Goal: Information Seeking & Learning: Learn about a topic

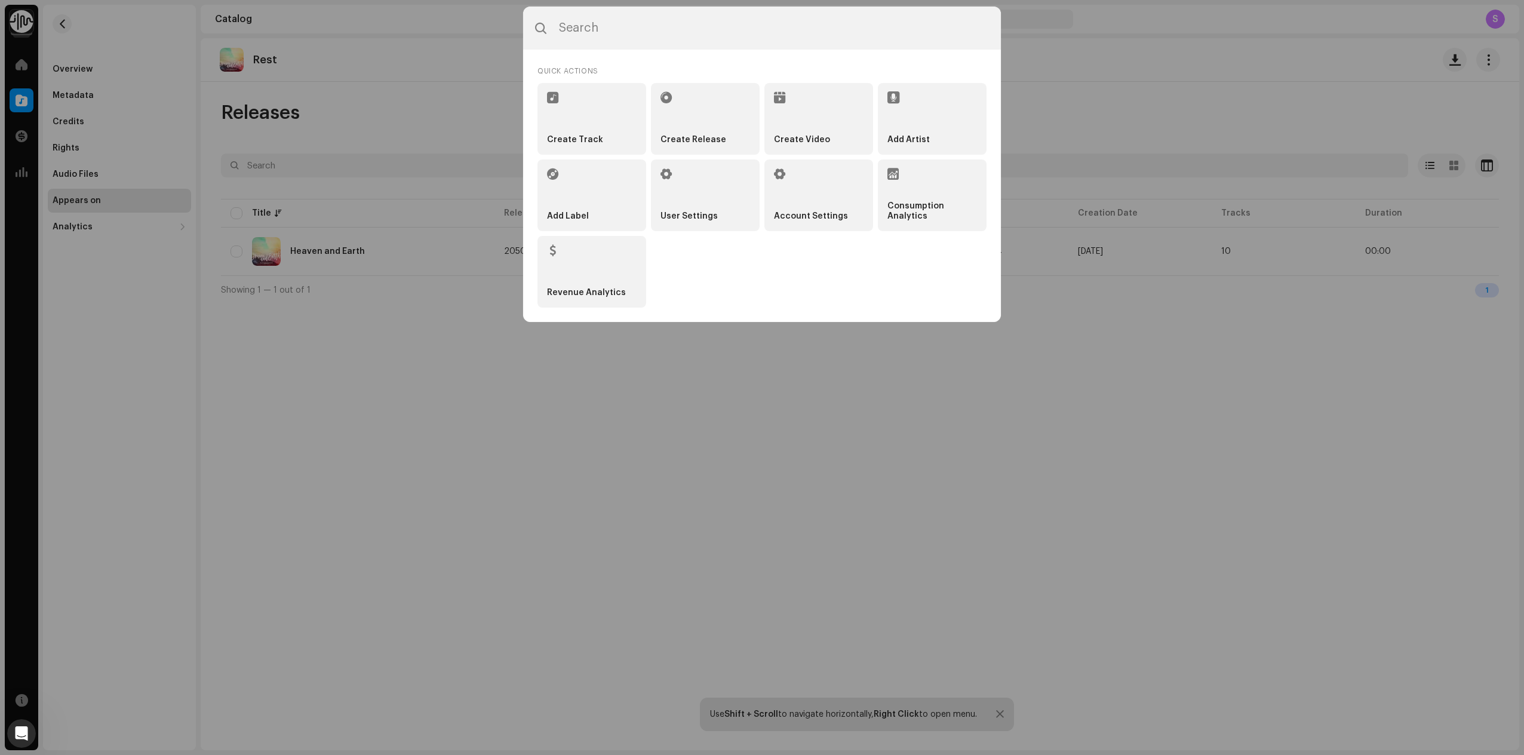
scroll to position [791, 0]
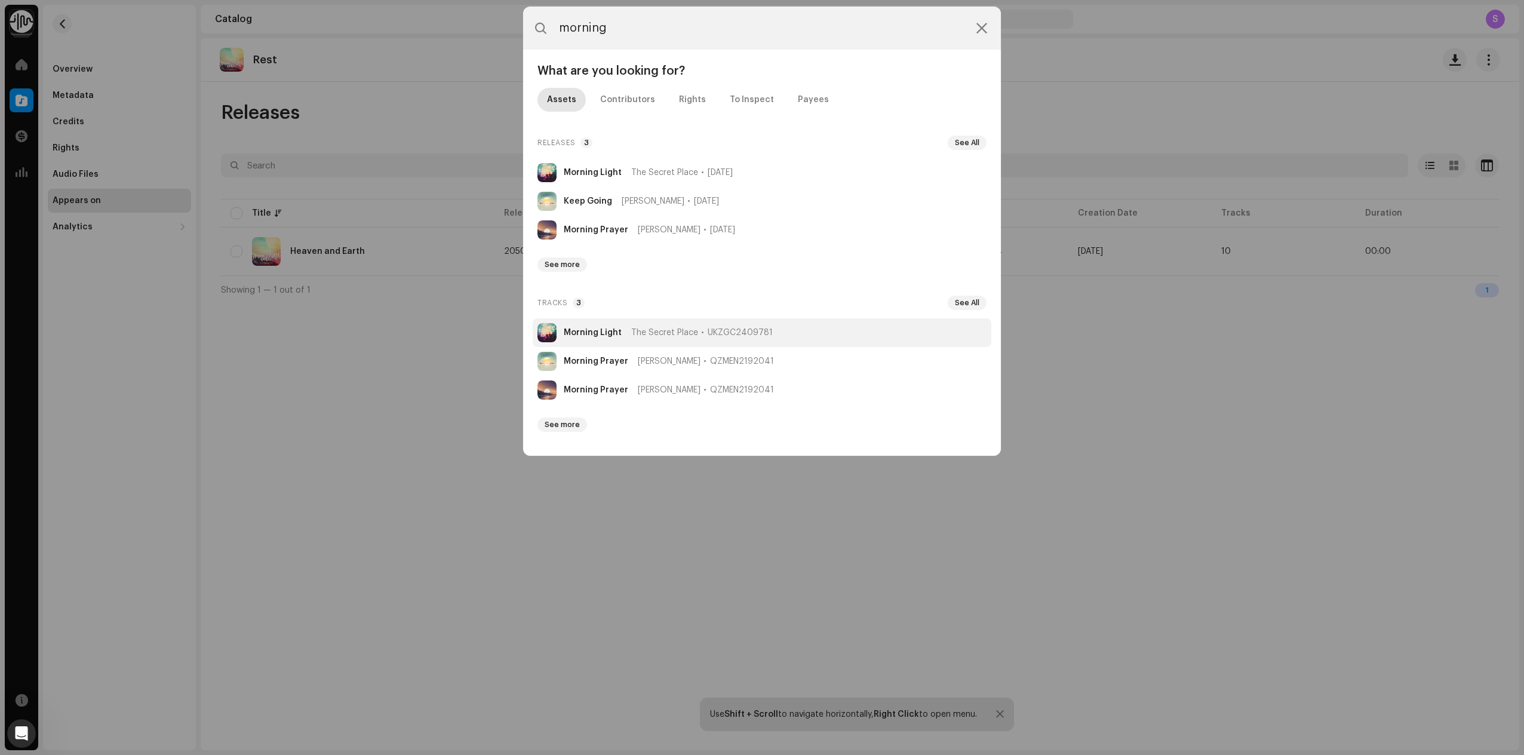
type input "morning"
click at [587, 336] on strong "Morning Light" at bounding box center [593, 333] width 58 height 10
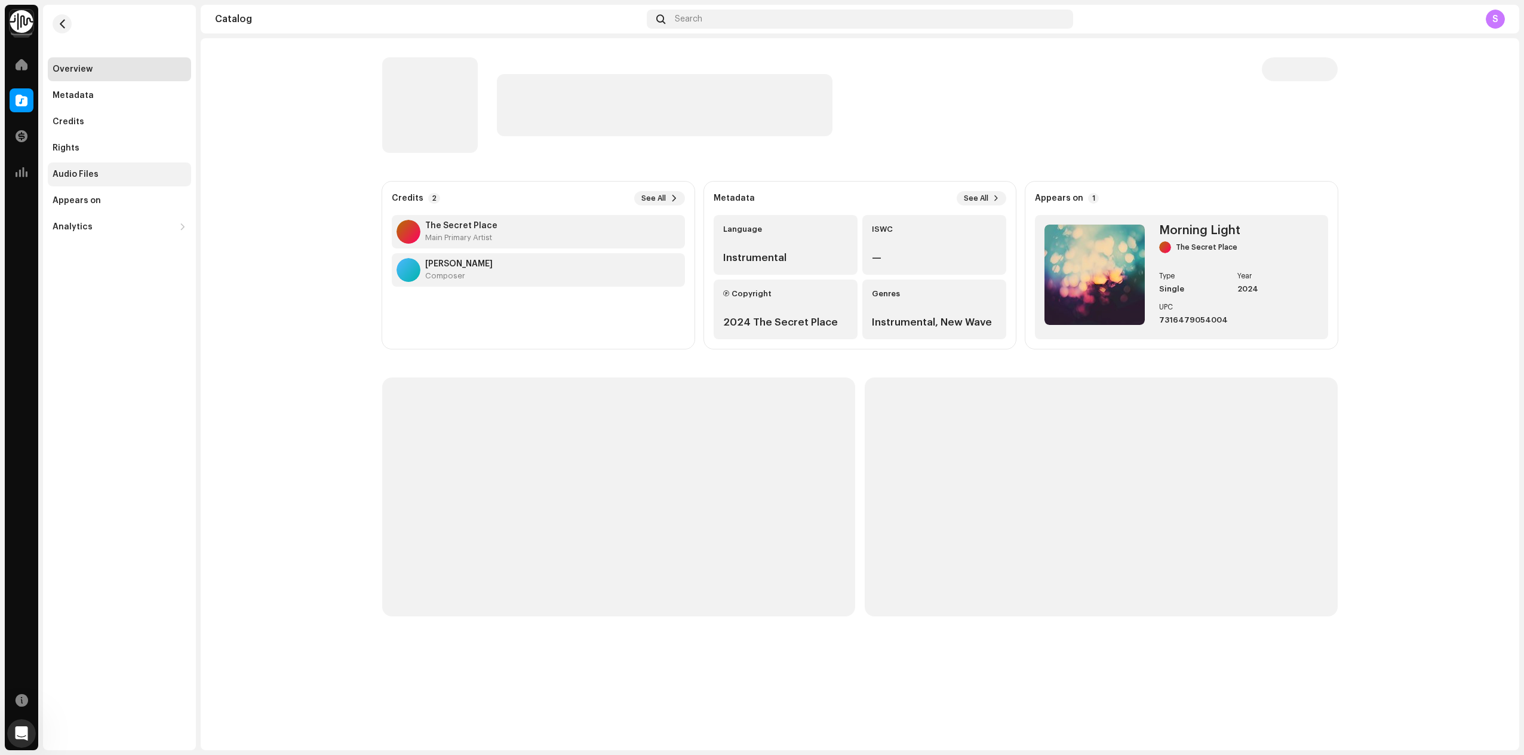
click at [81, 174] on div "Audio Files" at bounding box center [76, 175] width 46 height 10
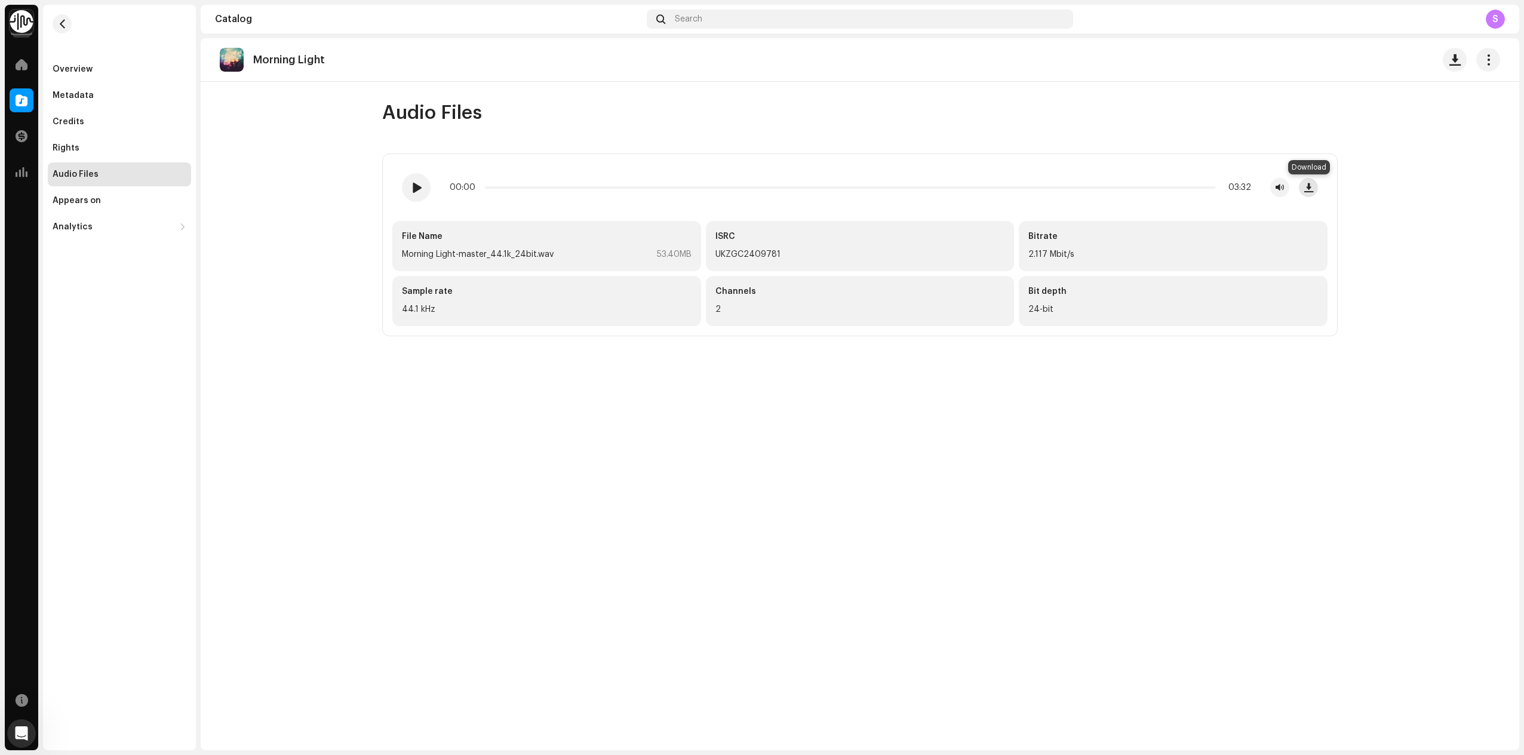
click at [1311, 187] on span "button" at bounding box center [1309, 188] width 9 height 10
click at [84, 70] on div "Overview" at bounding box center [73, 70] width 40 height 10
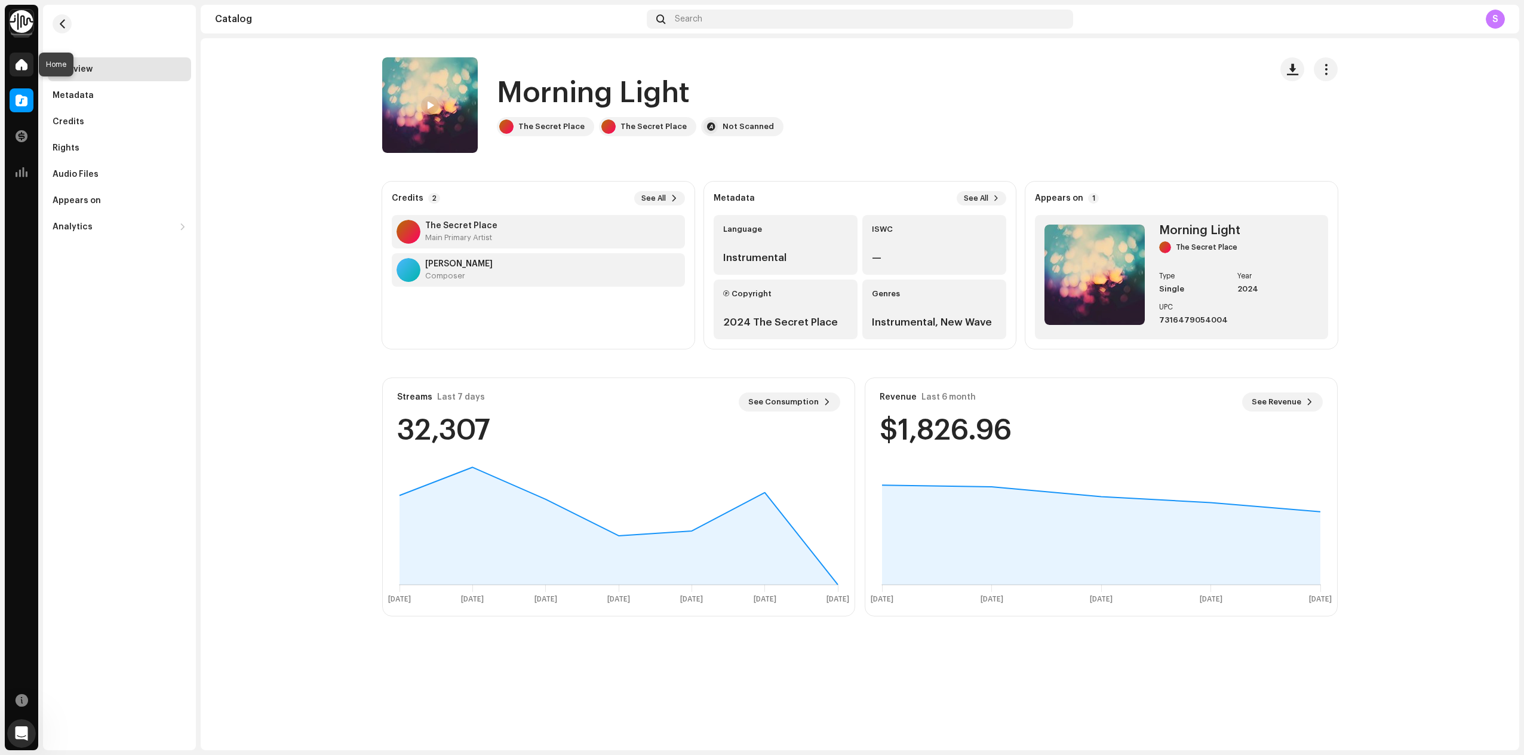
click at [20, 69] on span at bounding box center [22, 65] width 12 height 10
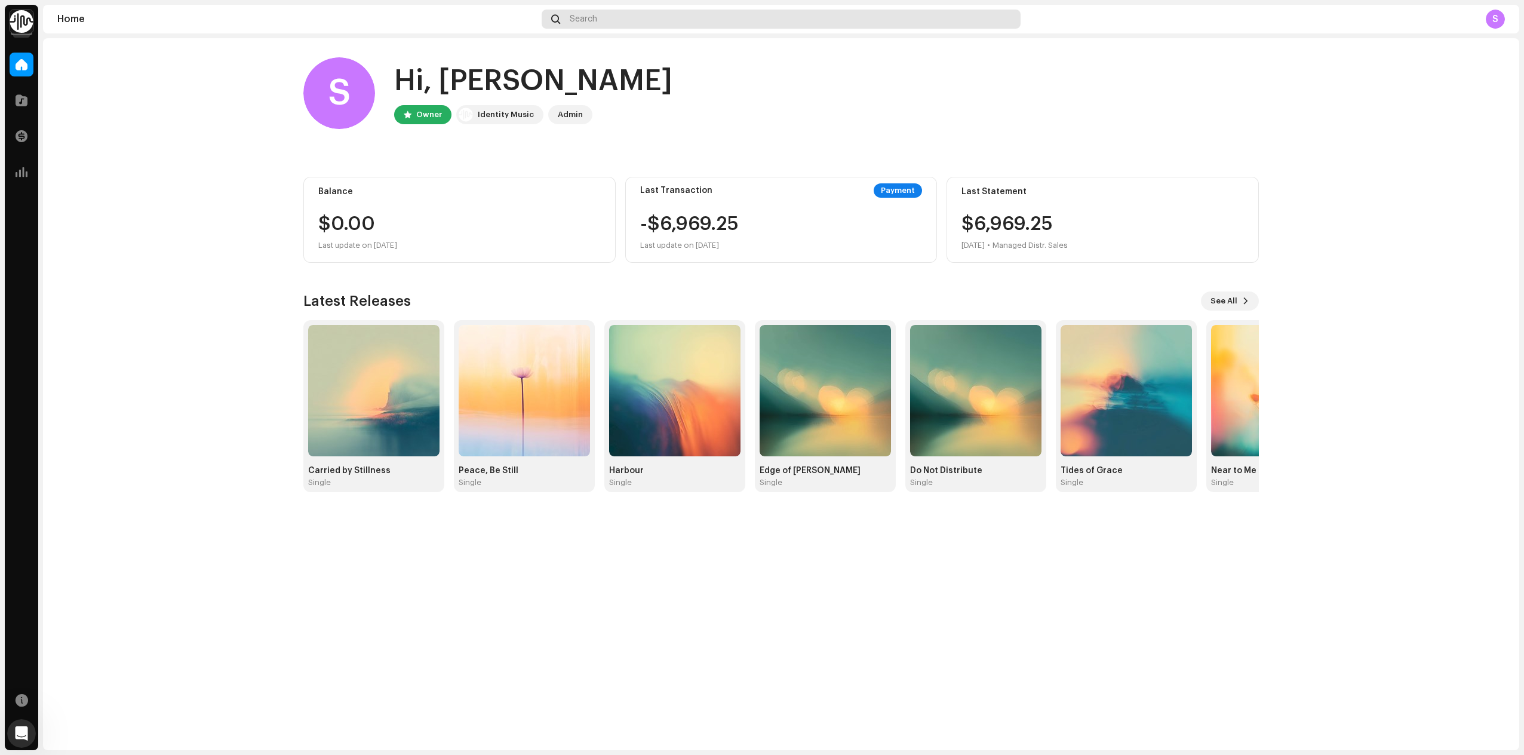
click at [645, 26] on div "Search" at bounding box center [782, 19] width 480 height 19
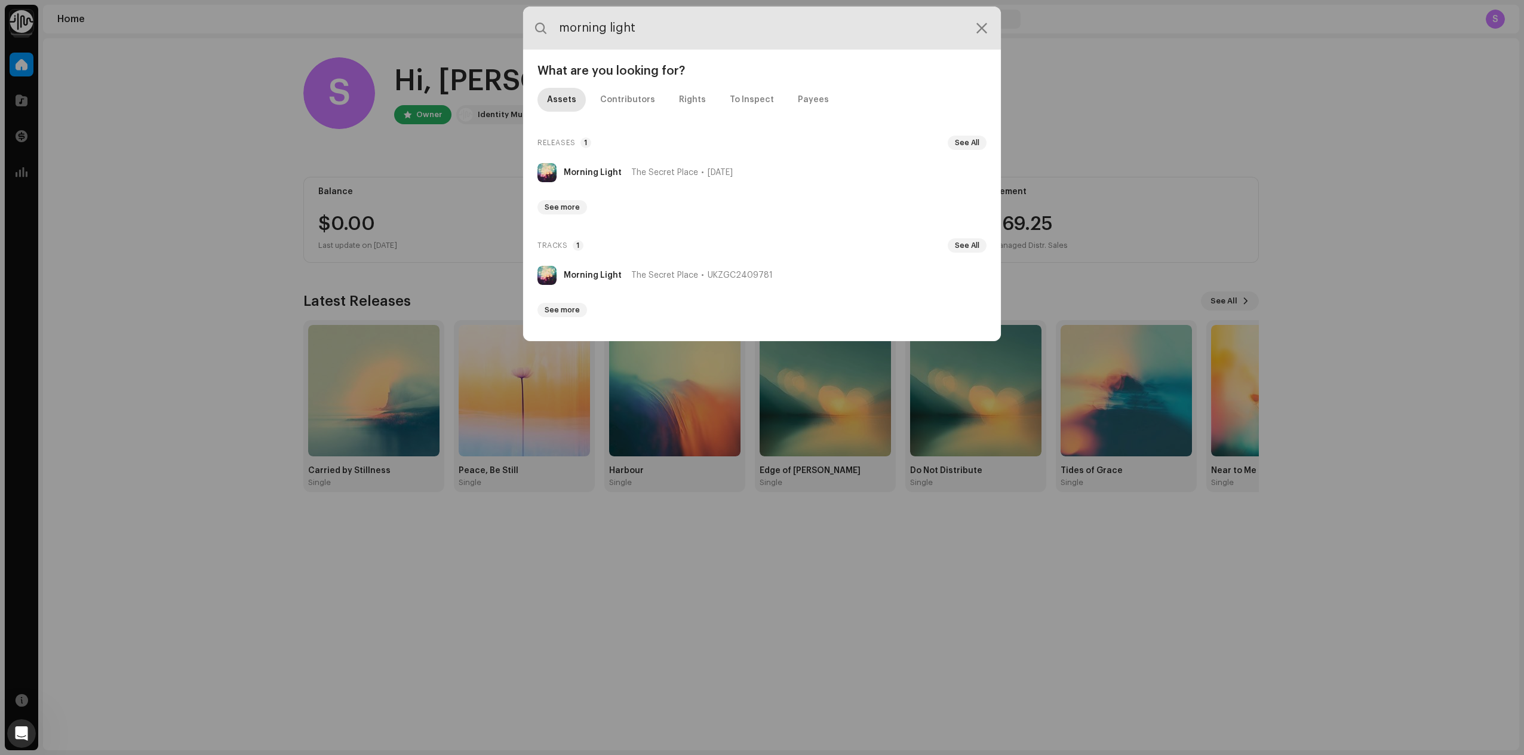
type input "morning light"
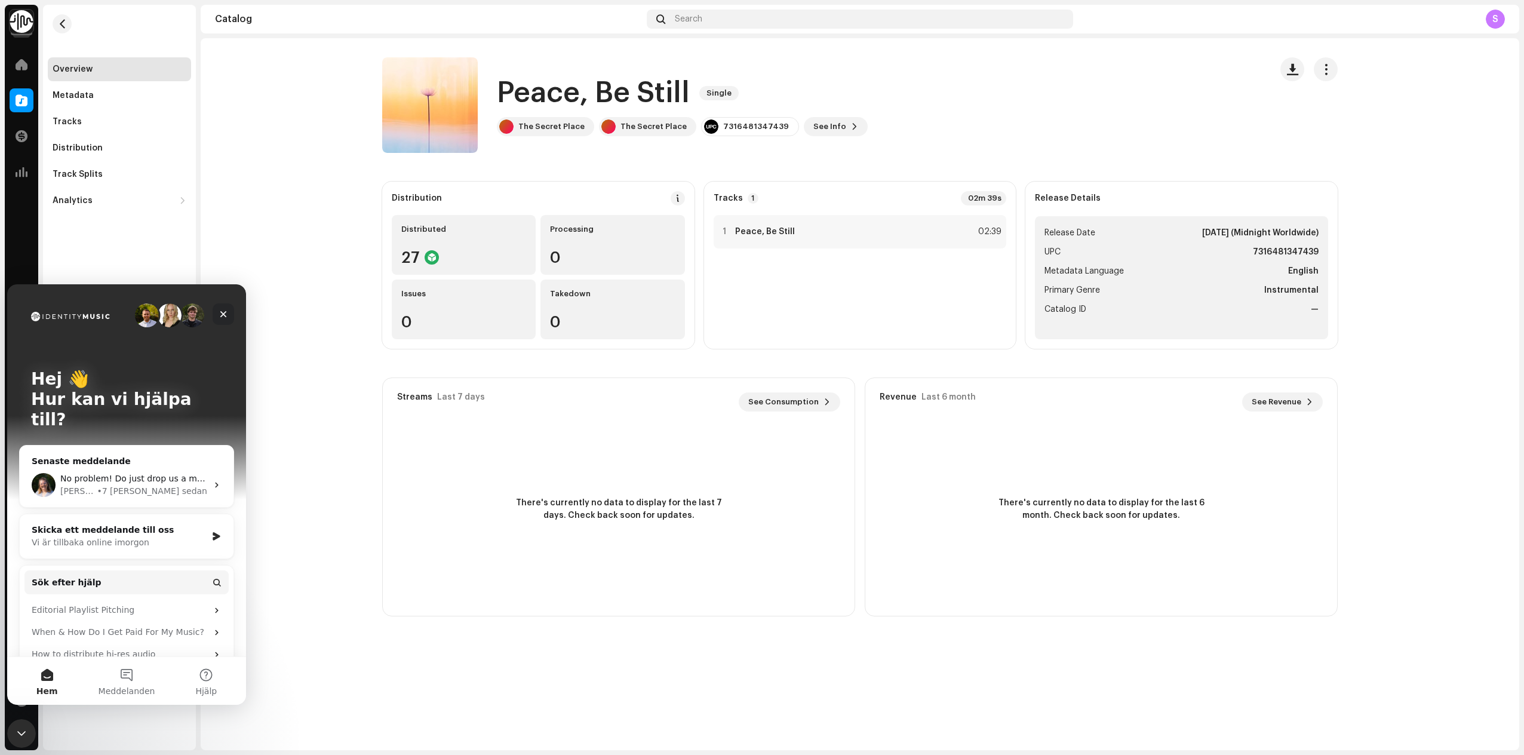
click at [223, 312] on icon "Stäng" at bounding box center [224, 314] width 10 height 10
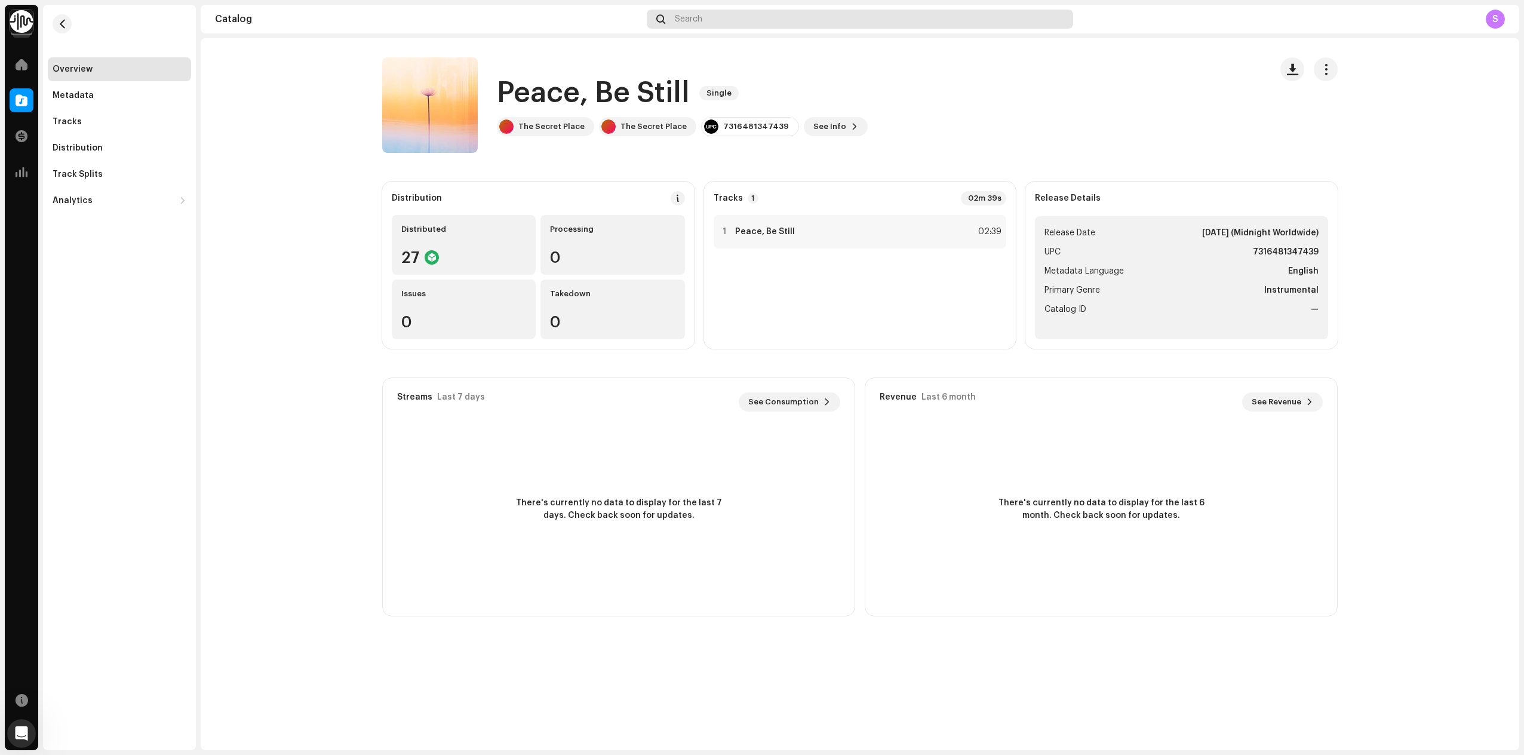
click at [692, 17] on span "Search" at bounding box center [688, 19] width 27 height 10
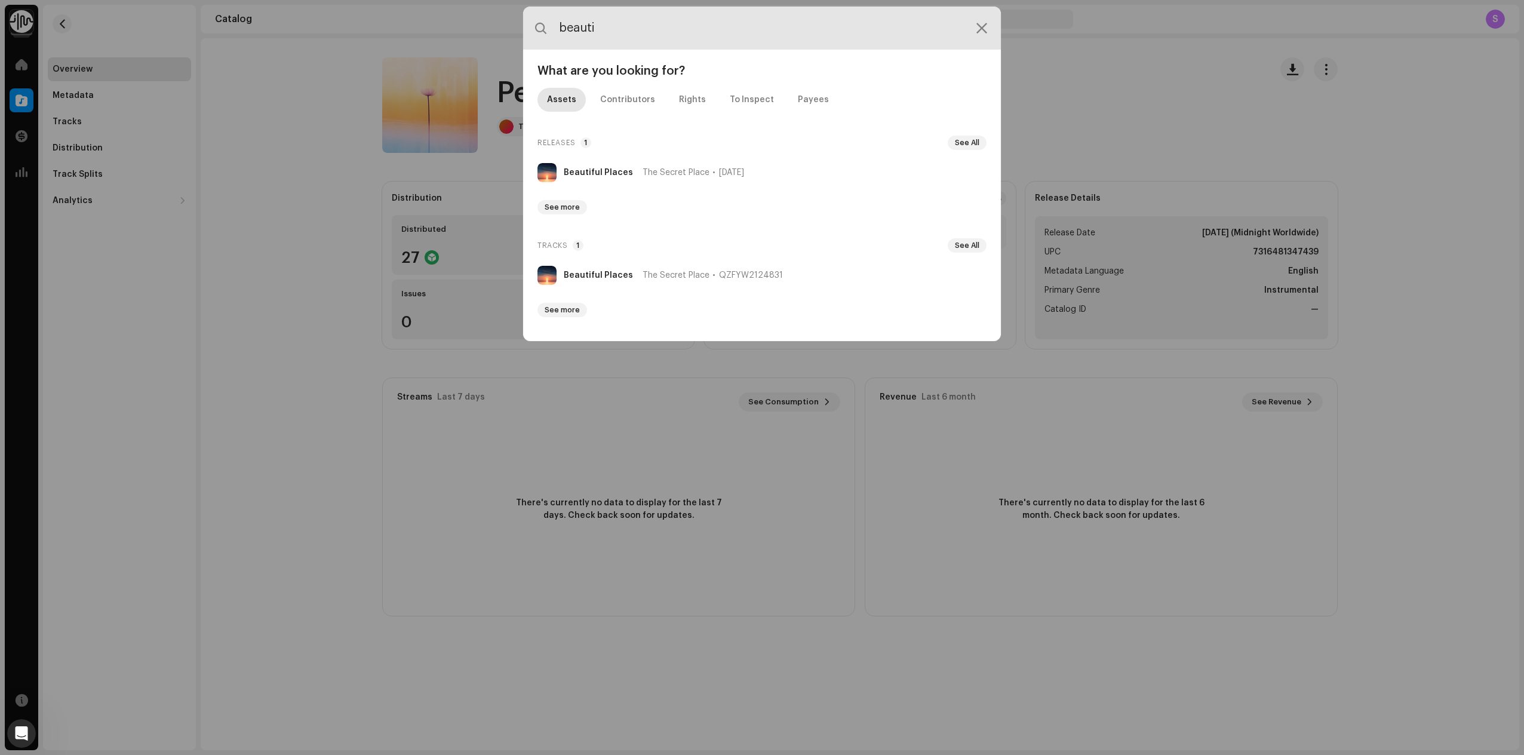
click at [602, 23] on input "beauti" at bounding box center [762, 28] width 478 height 43
click at [601, 23] on input "beauti" at bounding box center [762, 28] width 478 height 43
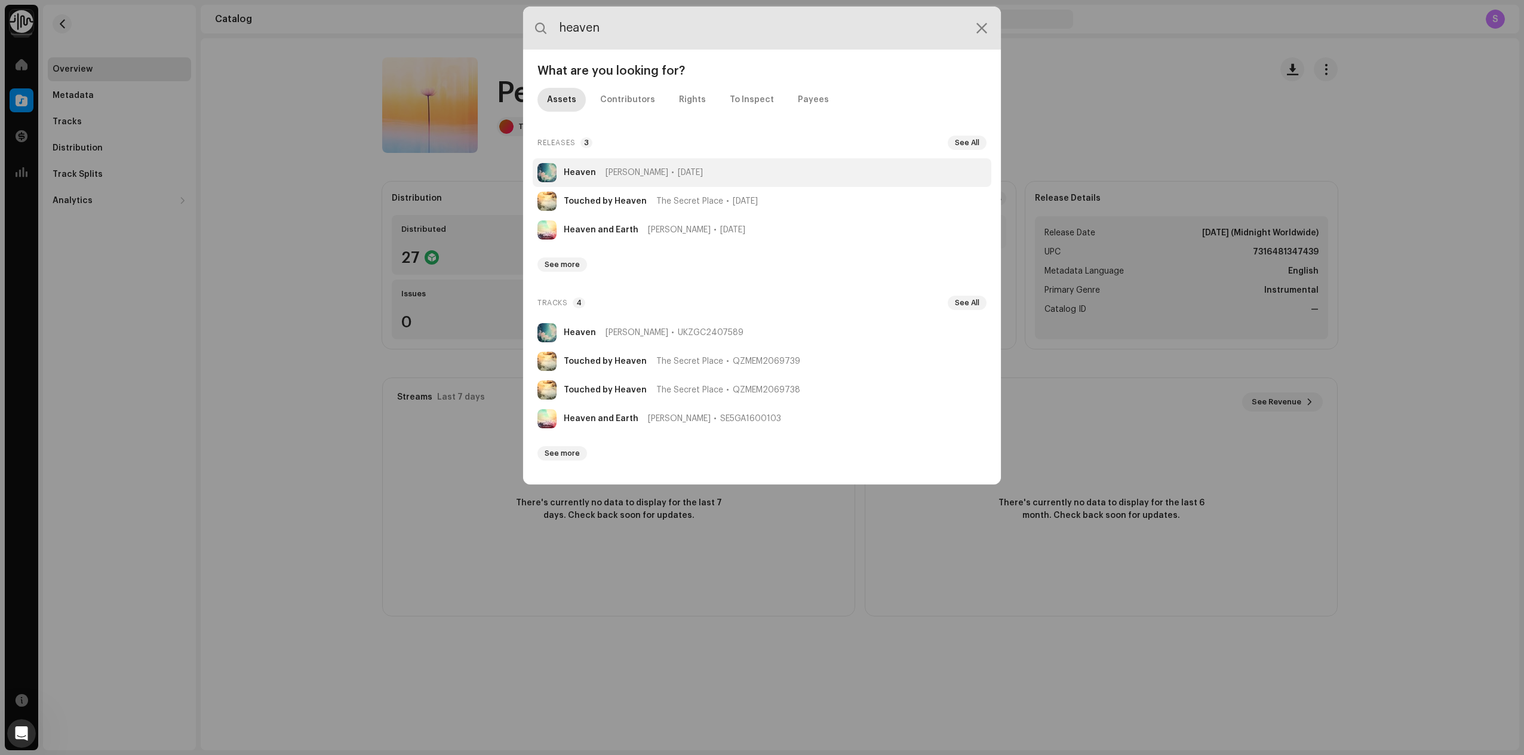
type input "heaven"
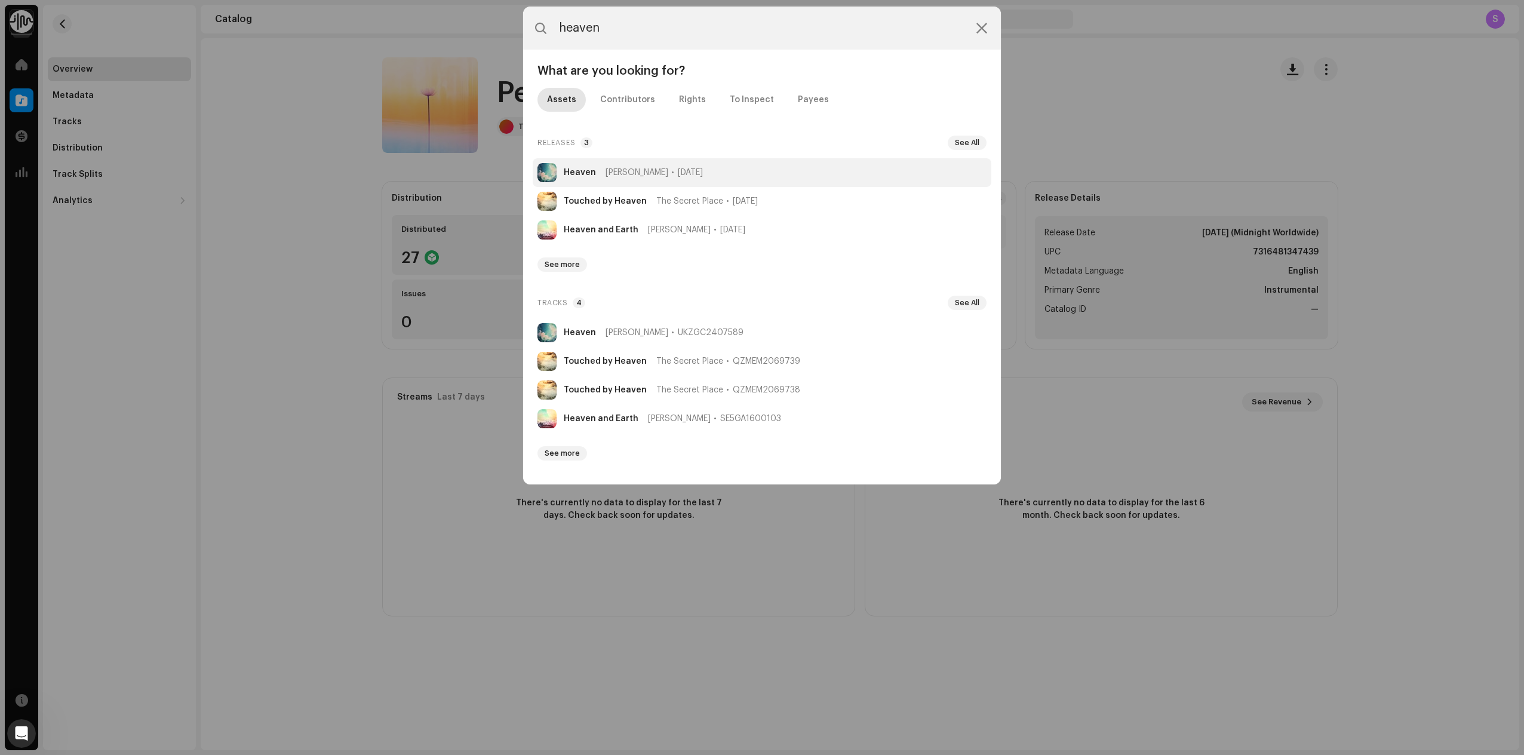
click at [589, 172] on strong "Heaven" at bounding box center [580, 173] width 32 height 10
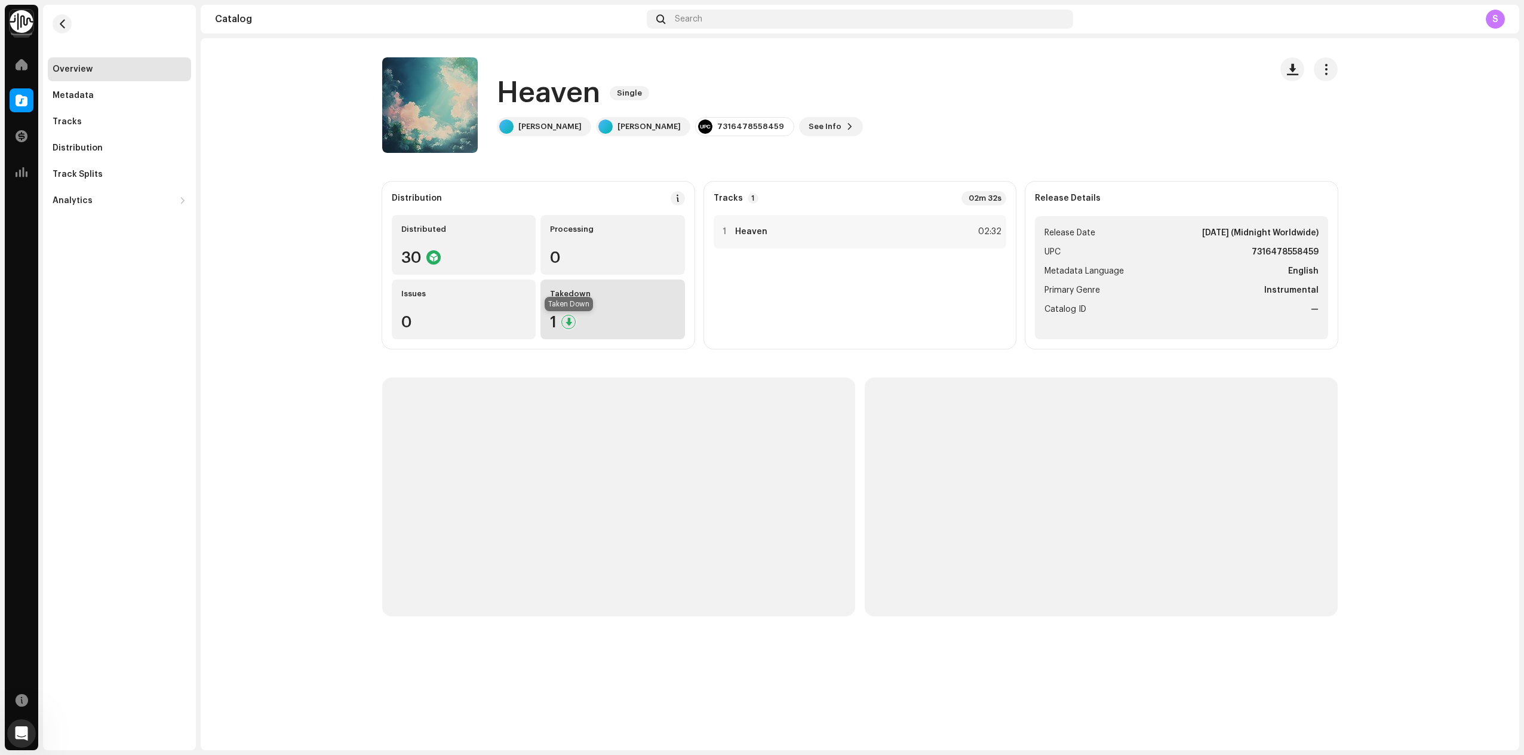
click at [572, 322] on div at bounding box center [569, 322] width 14 height 14
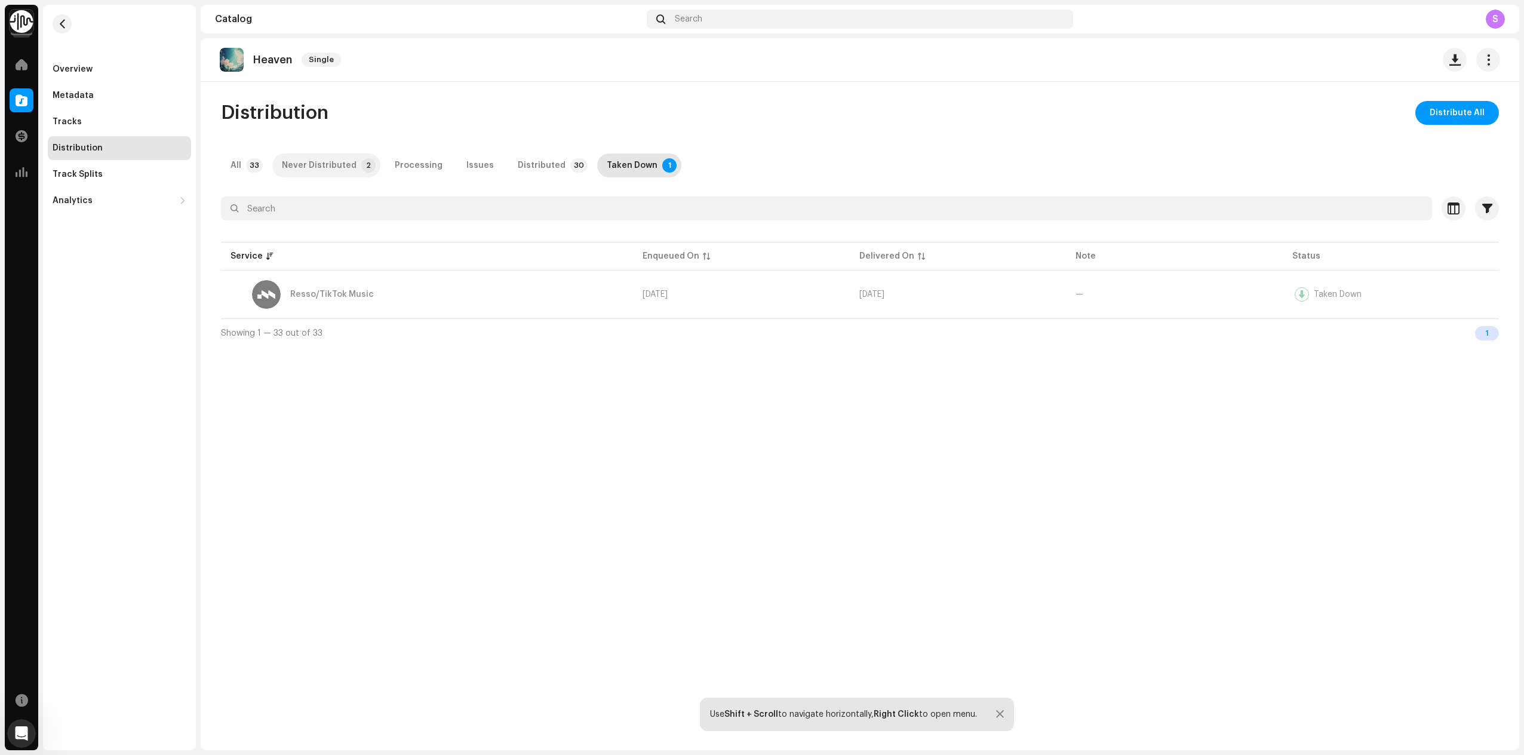
click at [342, 162] on div "Never Distributed" at bounding box center [319, 166] width 75 height 24
click at [58, 16] on button "button" at bounding box center [62, 23] width 19 height 19
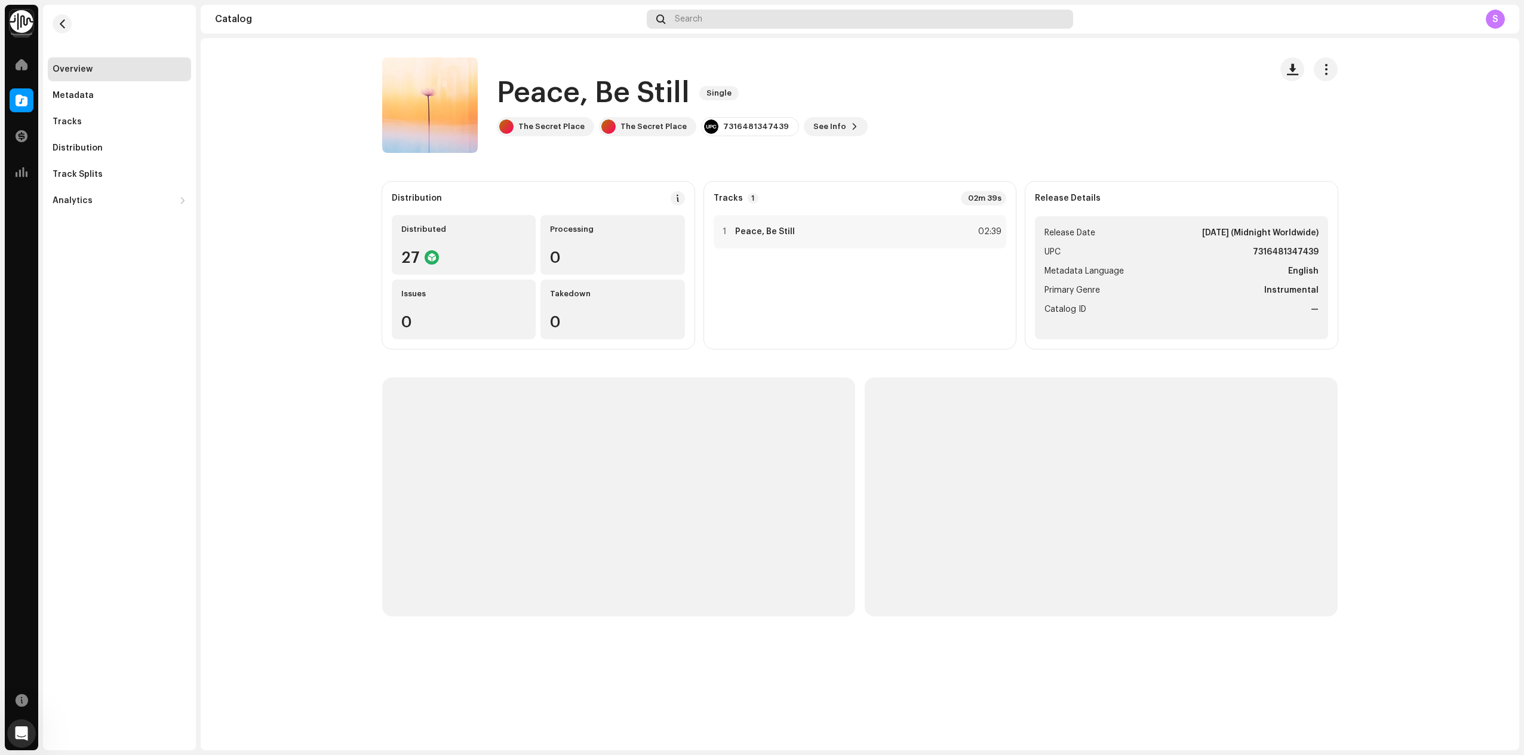
click at [818, 19] on div "Search" at bounding box center [860, 19] width 427 height 19
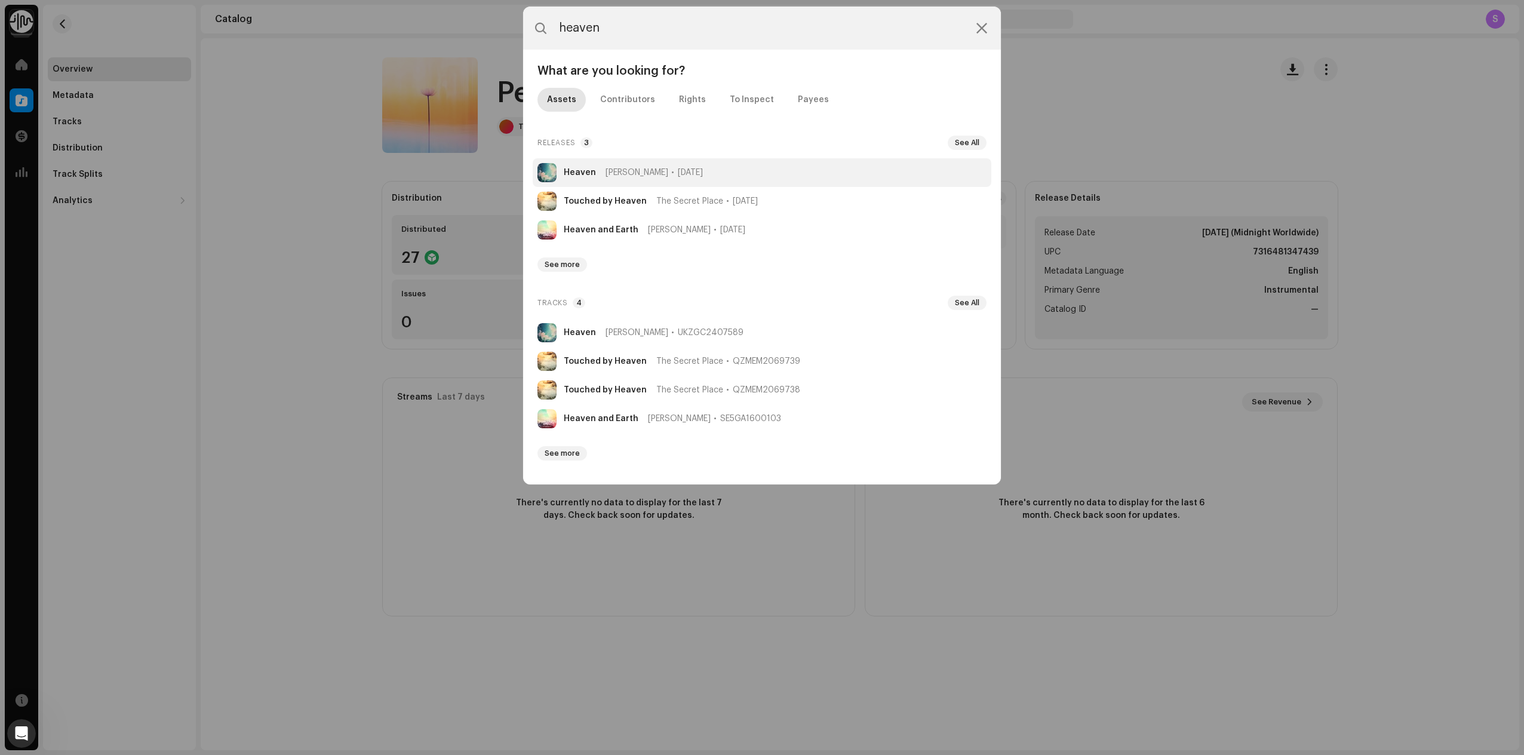
type input "heaven"
click at [585, 168] on strong "Heaven" at bounding box center [580, 173] width 32 height 10
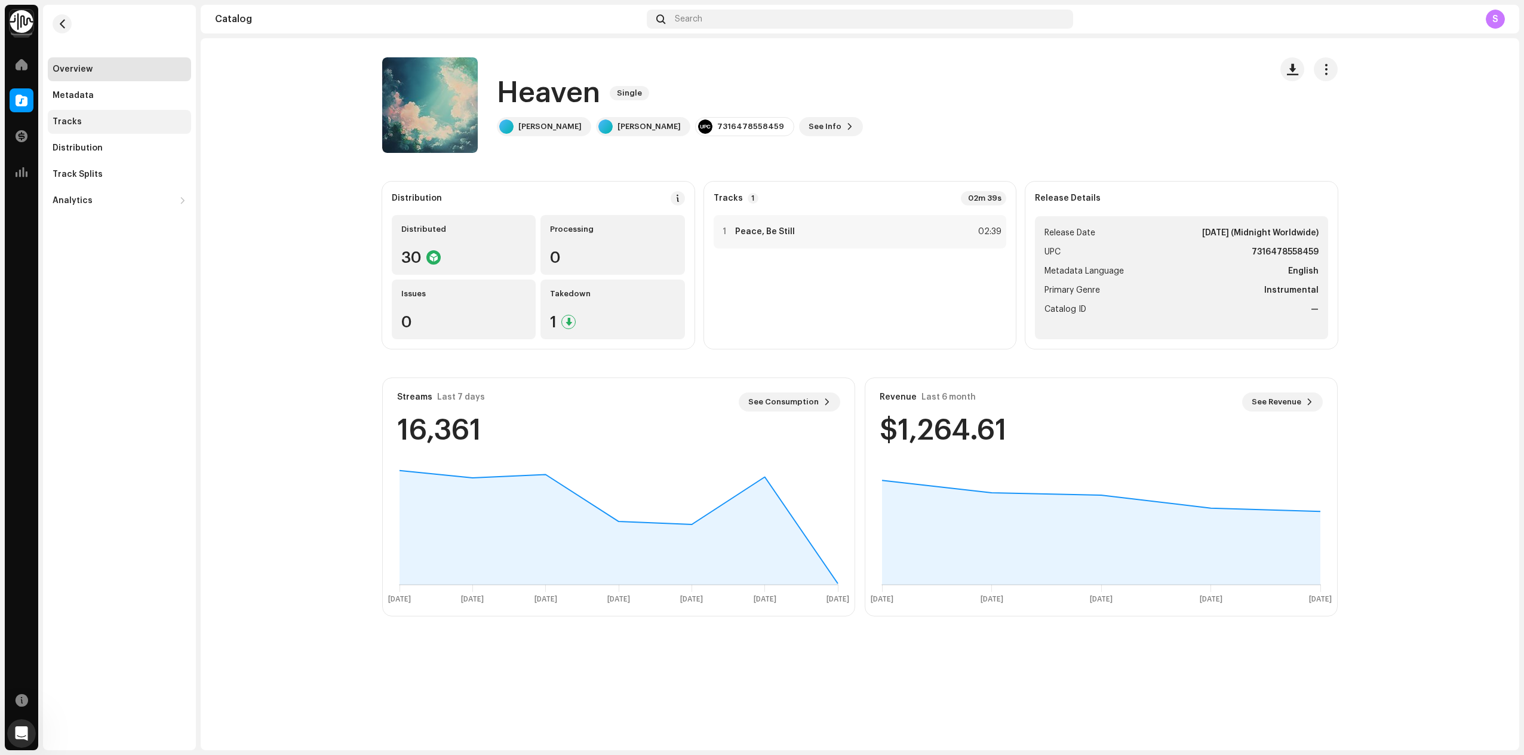
click at [64, 121] on div "Tracks" at bounding box center [67, 122] width 29 height 10
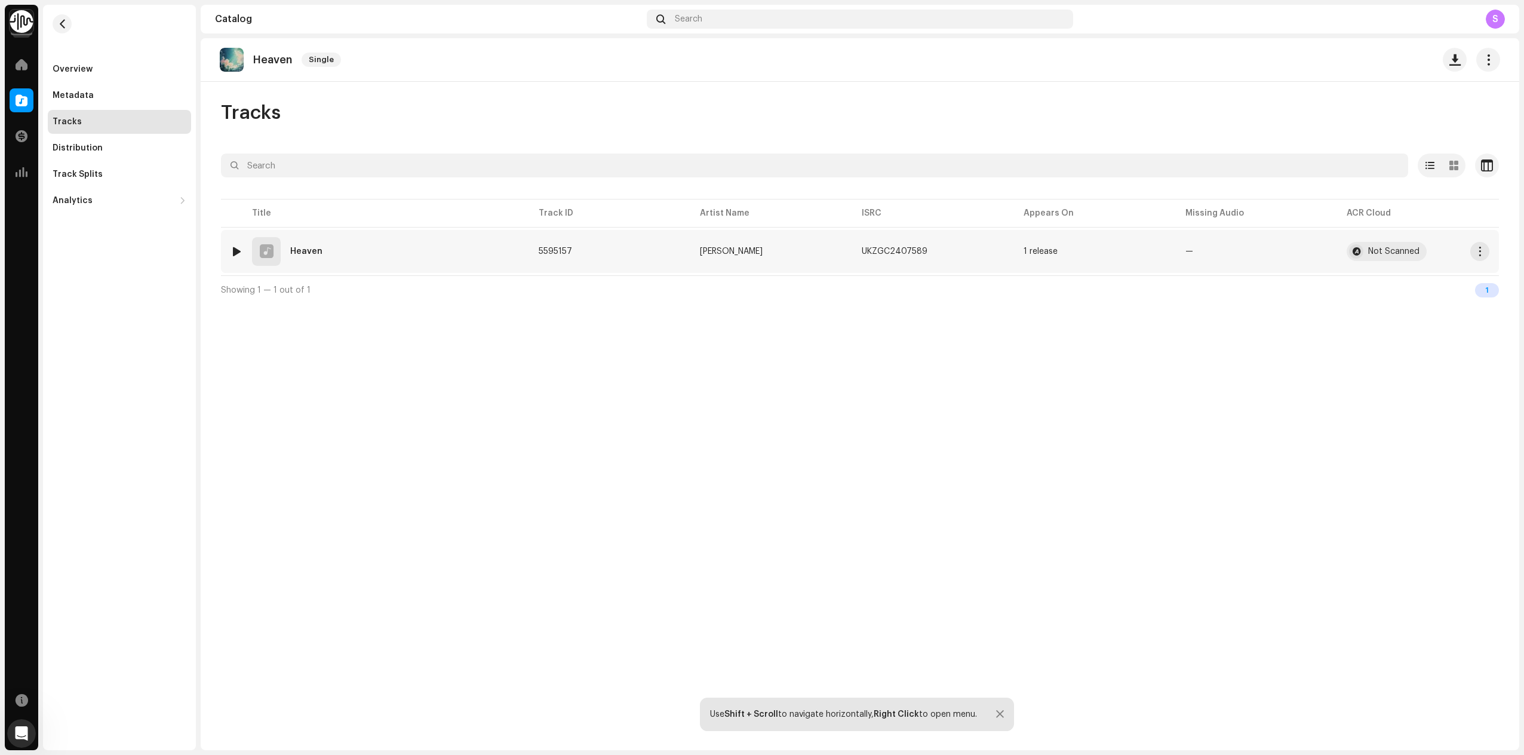
click at [386, 254] on div "1 Heaven" at bounding box center [375, 251] width 289 height 29
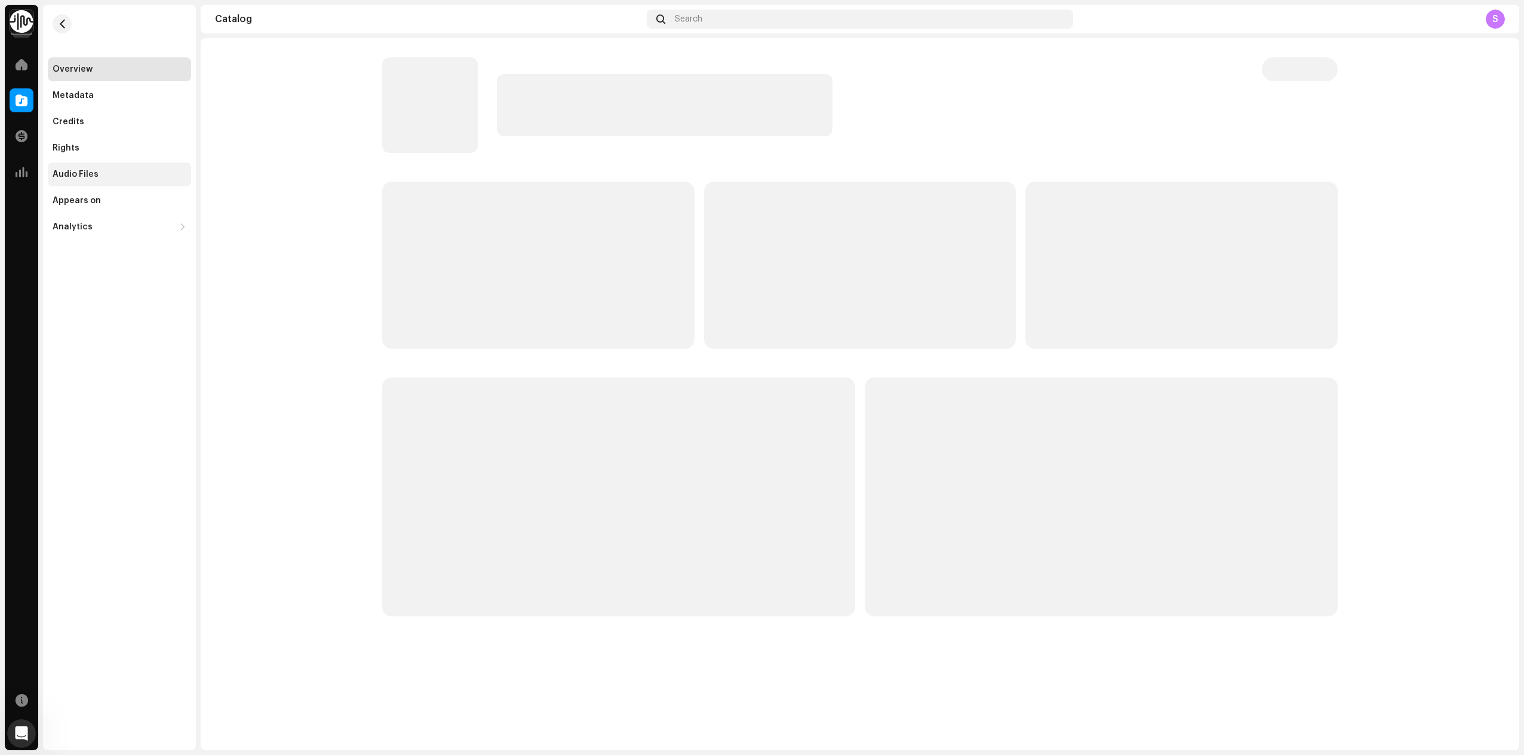
click at [90, 179] on div "Audio Files" at bounding box center [119, 174] width 143 height 24
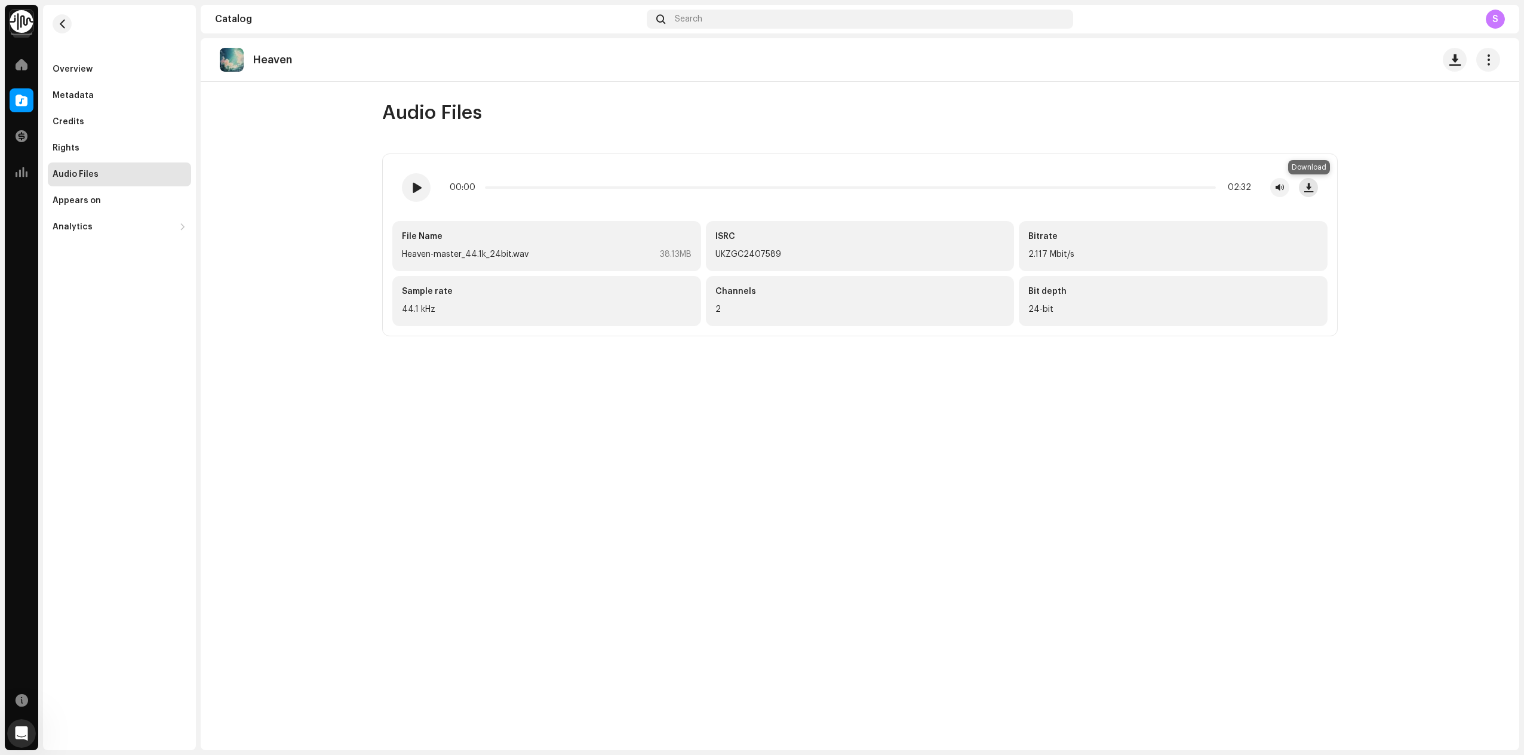
click at [1313, 191] on button "button" at bounding box center [1308, 187] width 19 height 19
click at [738, 10] on div "Search" at bounding box center [860, 19] width 427 height 19
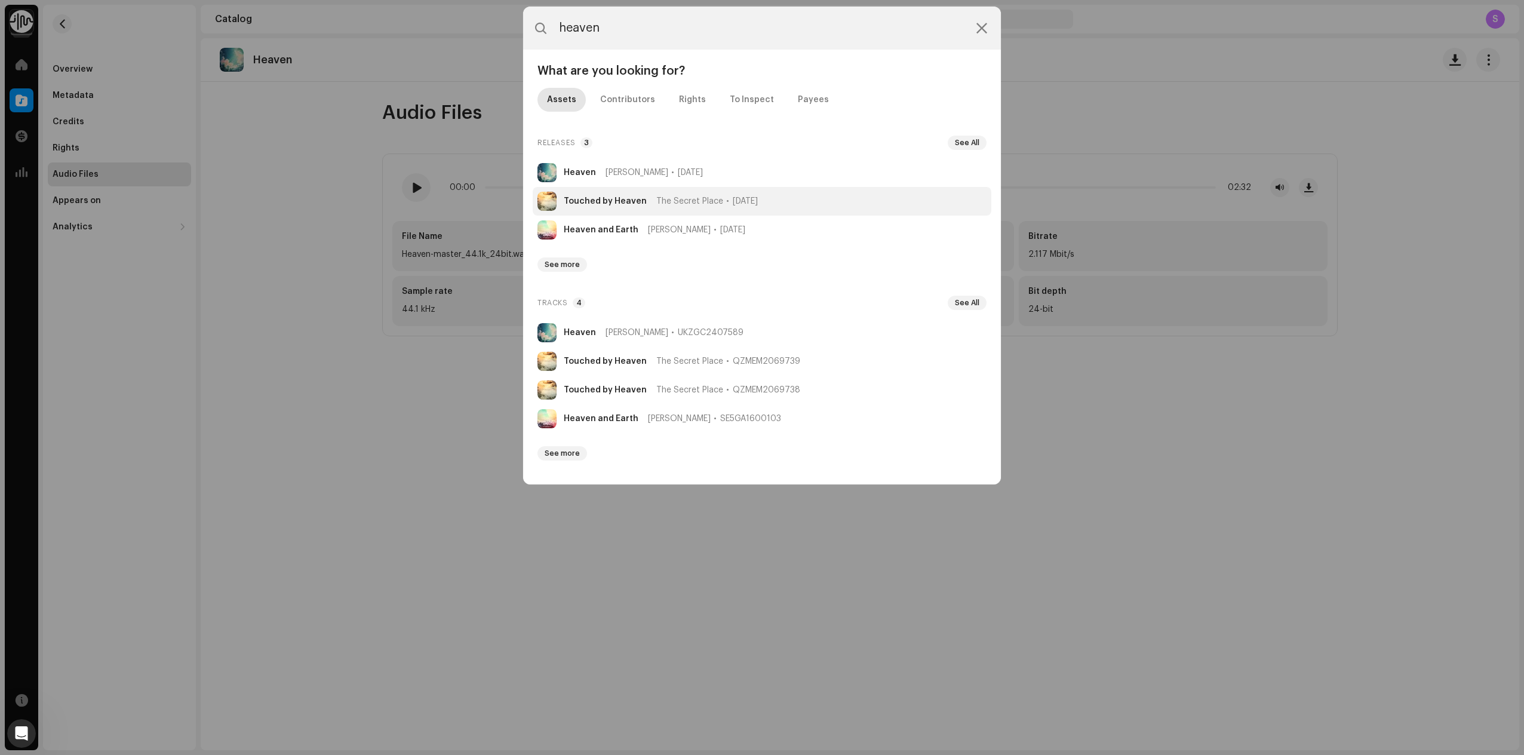
type input "heaven"
